Goal: Check status: Check status

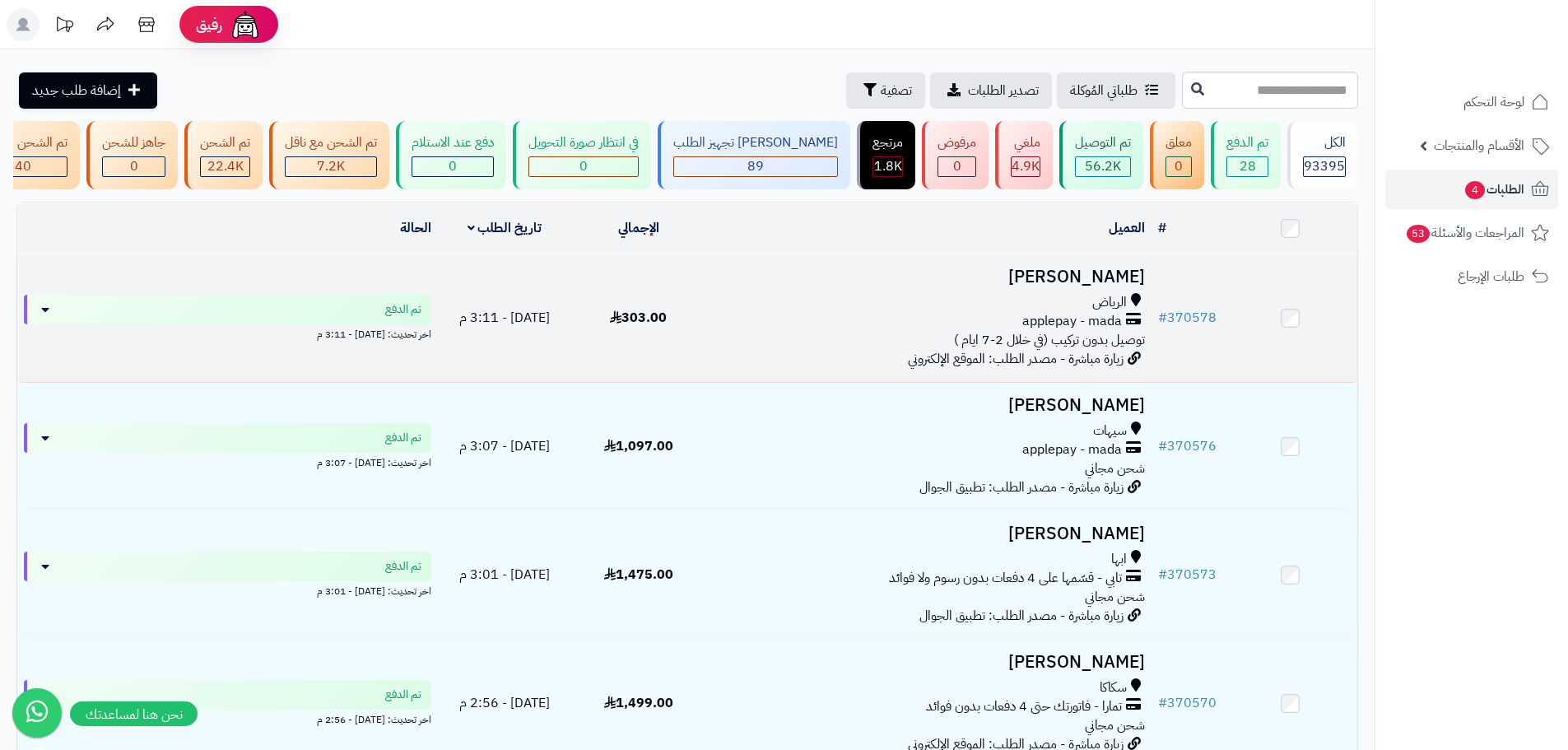
click at [653, 365] on td "303.00" at bounding box center [638, 318] width 134 height 127
